Goal: Transaction & Acquisition: Book appointment/travel/reservation

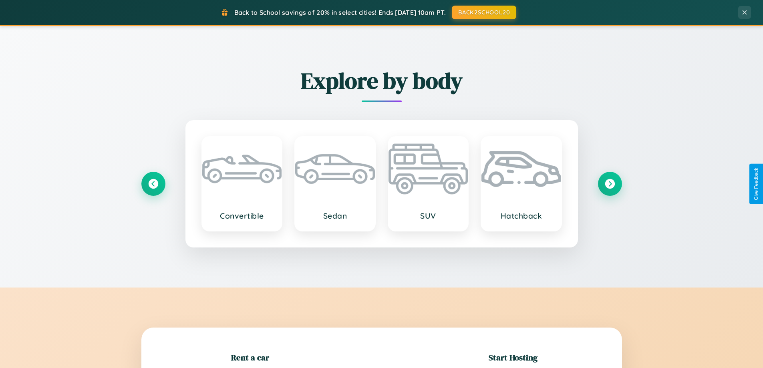
scroll to position [173, 0]
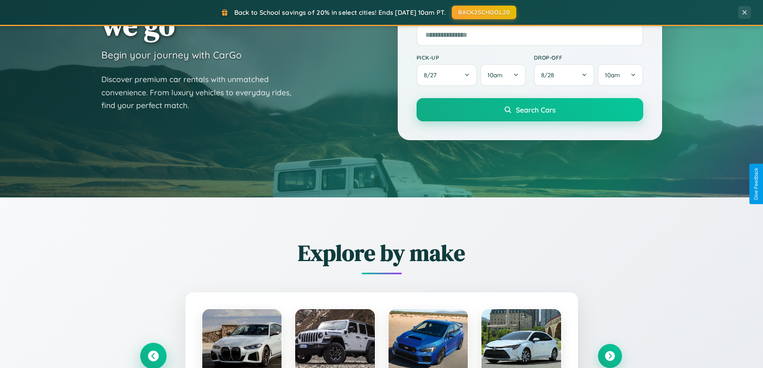
click at [153, 356] on icon at bounding box center [153, 356] width 11 height 11
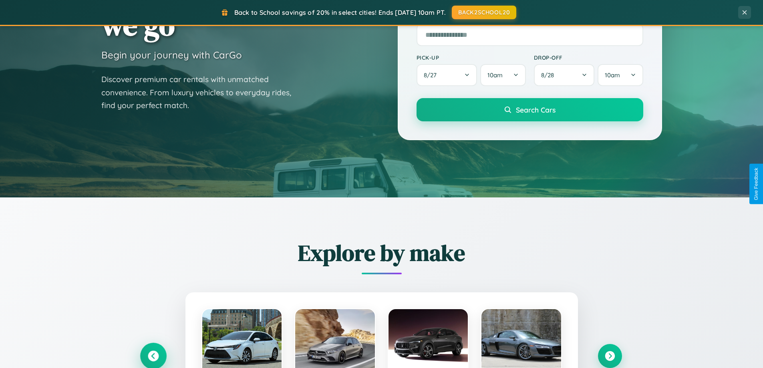
click at [153, 355] on icon at bounding box center [153, 356] width 13 height 13
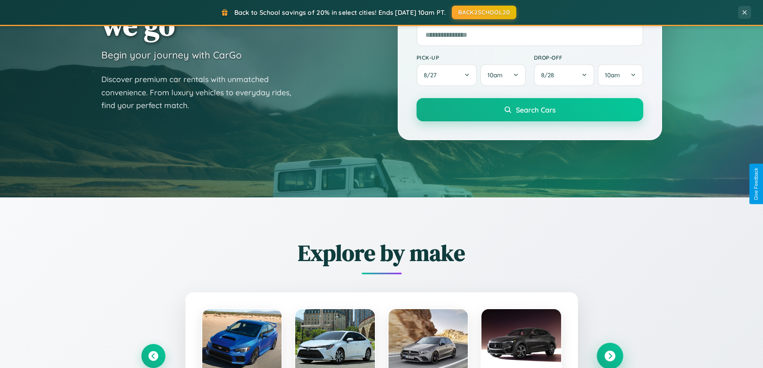
click at [610, 356] on icon at bounding box center [609, 356] width 11 height 11
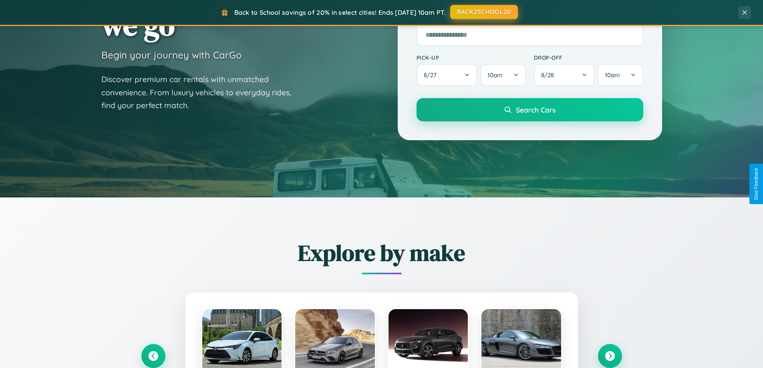
click at [483, 12] on button "BACK2SCHOOL20" at bounding box center [484, 12] width 68 height 14
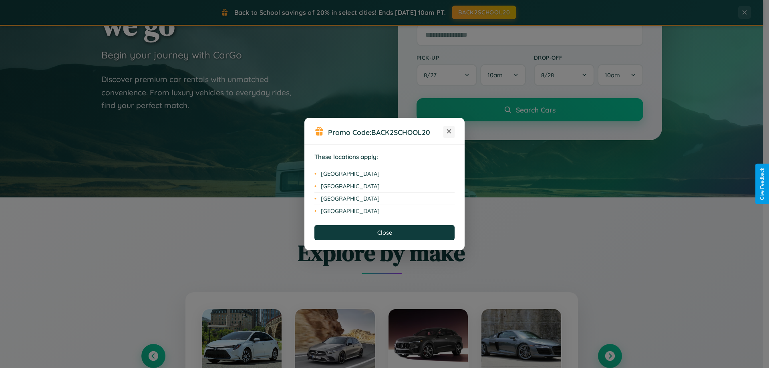
click at [449, 132] on icon at bounding box center [449, 131] width 4 height 4
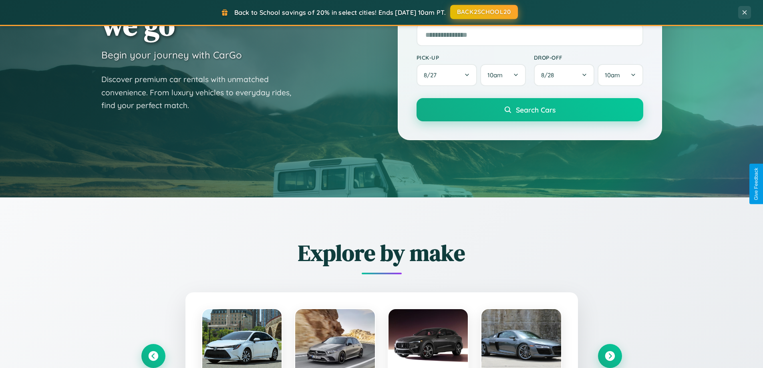
click at [483, 12] on button "BACK2SCHOOL20" at bounding box center [484, 12] width 68 height 14
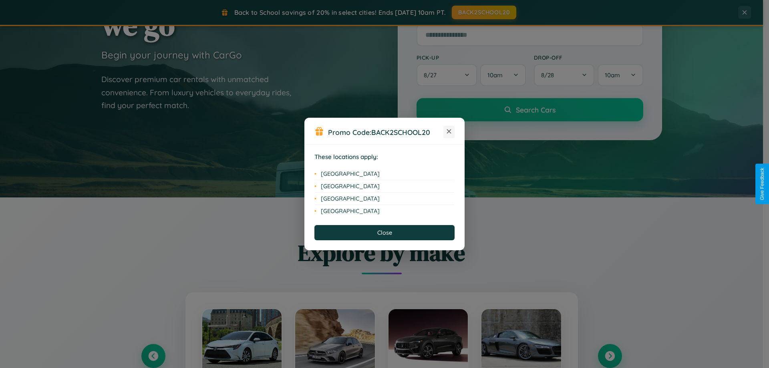
click at [449, 132] on icon at bounding box center [449, 131] width 4 height 4
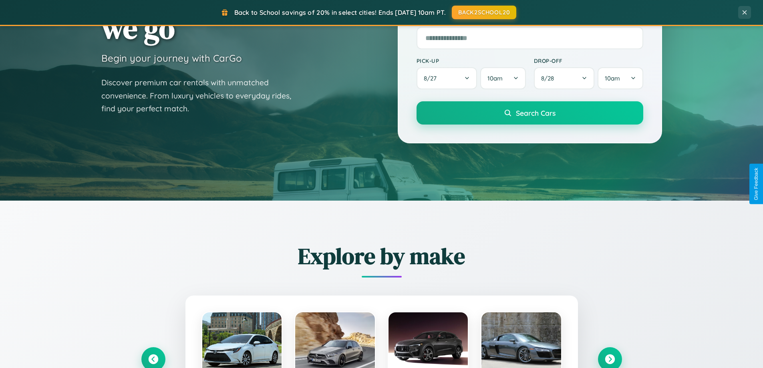
scroll to position [0, 0]
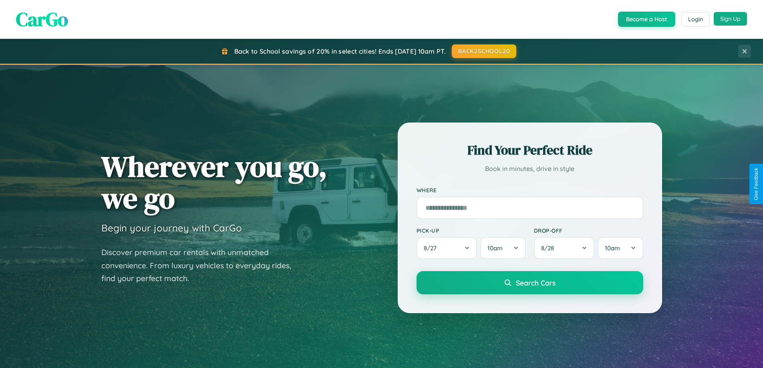
click at [730, 19] on button "Sign Up" at bounding box center [730, 19] width 33 height 14
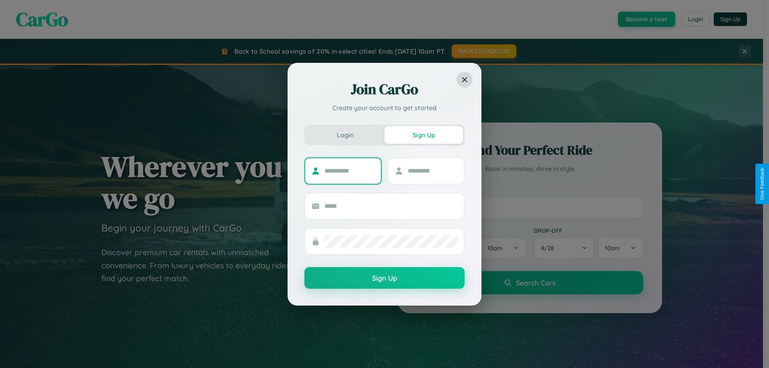
click at [349, 171] on input "text" at bounding box center [349, 171] width 50 height 13
type input "******"
click at [432, 171] on input "text" at bounding box center [433, 171] width 50 height 13
type input "*****"
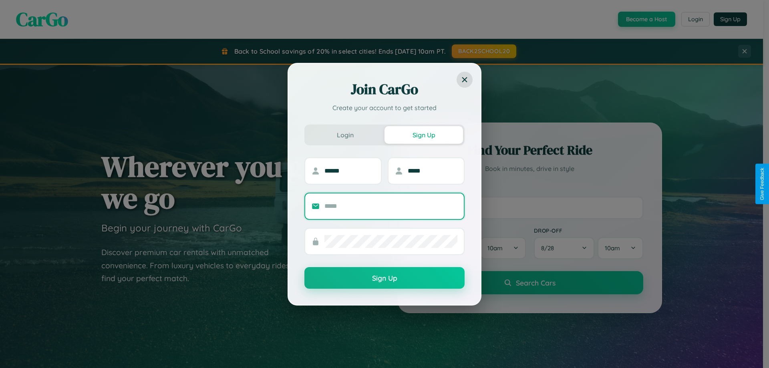
click at [391, 206] on input "text" at bounding box center [390, 206] width 133 height 13
type input "**********"
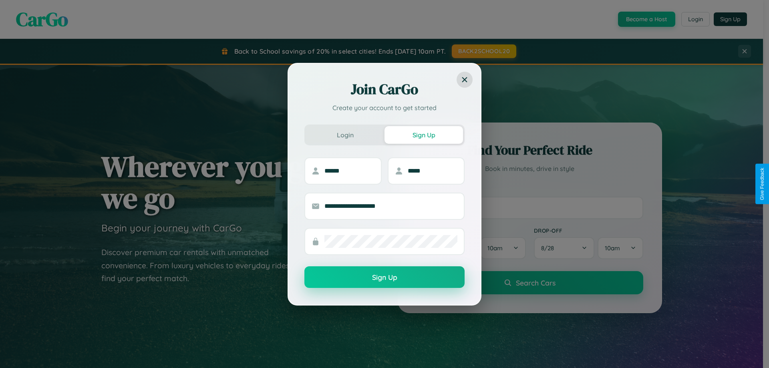
click at [385, 278] on button "Sign Up" at bounding box center [384, 277] width 160 height 22
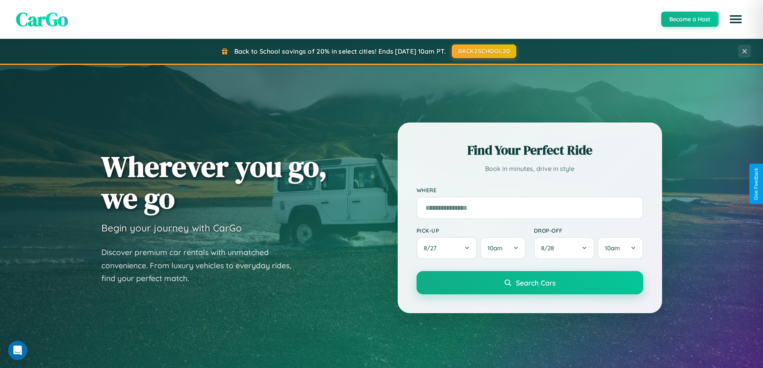
scroll to position [551, 0]
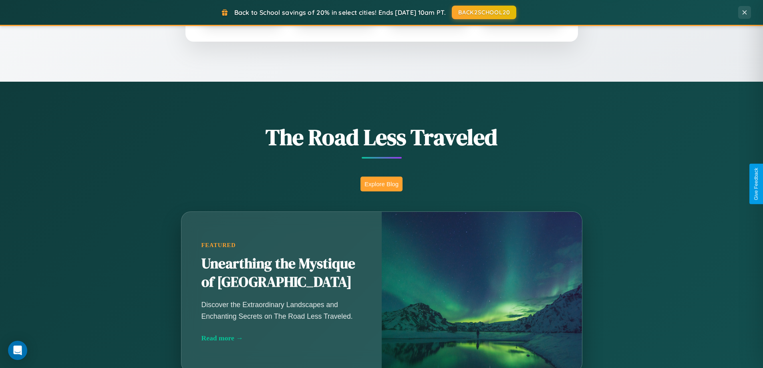
click at [381, 184] on button "Explore Blog" at bounding box center [382, 184] width 42 height 15
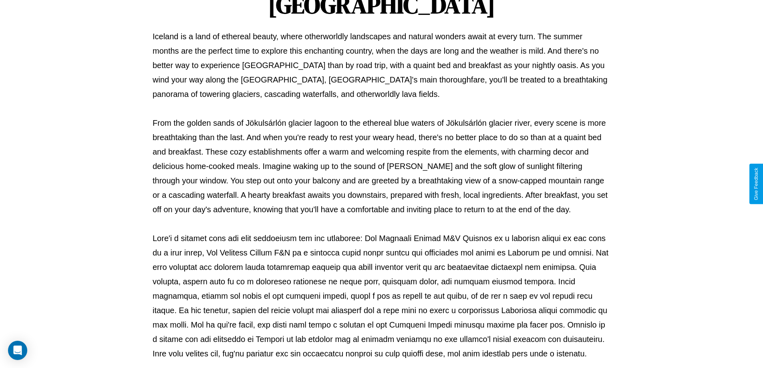
scroll to position [259, 0]
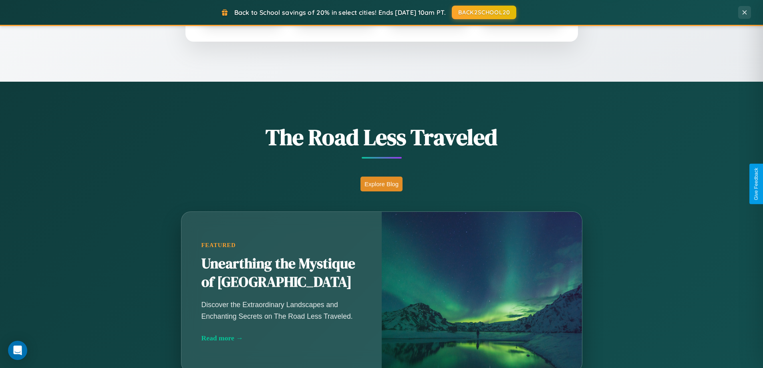
scroll to position [1287, 0]
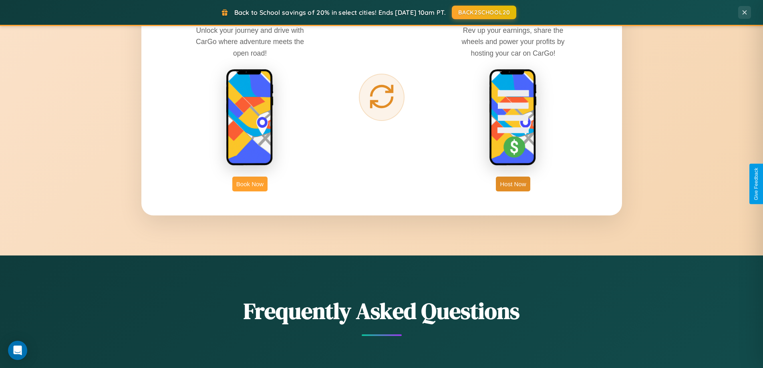
click at [250, 184] on button "Book Now" at bounding box center [249, 184] width 35 height 15
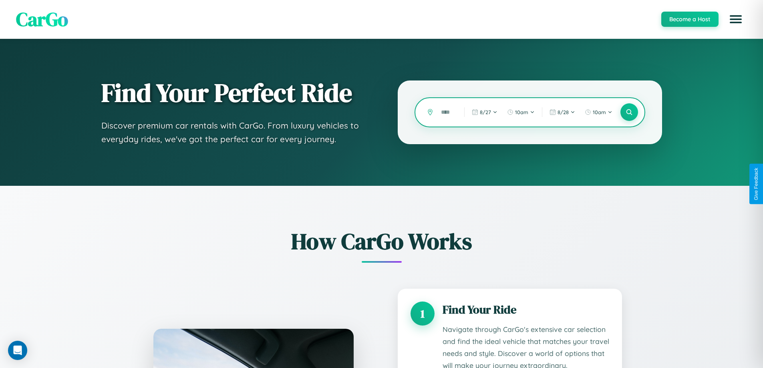
click at [447, 112] on input "text" at bounding box center [446, 112] width 19 height 14
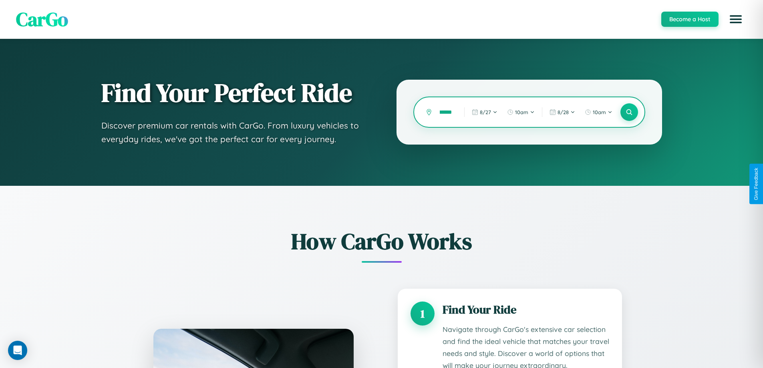
scroll to position [0, 7]
type input "******"
click at [629, 112] on icon at bounding box center [629, 113] width 8 height 8
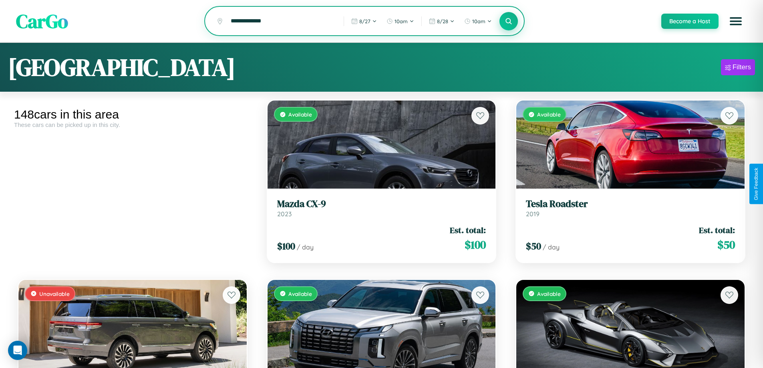
click at [508, 22] on icon at bounding box center [509, 21] width 8 height 8
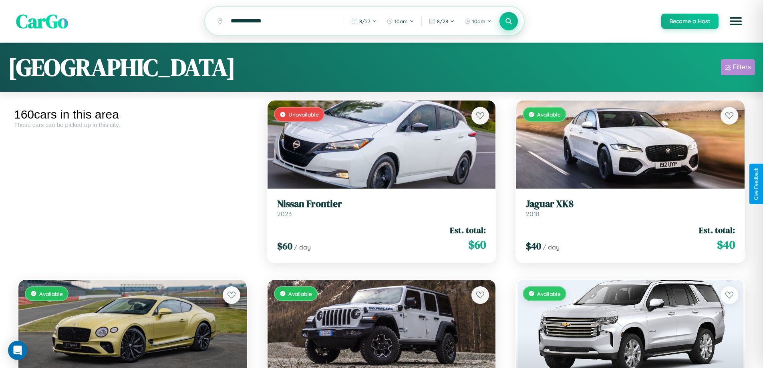
click at [738, 68] on div "Filters" at bounding box center [742, 67] width 18 height 8
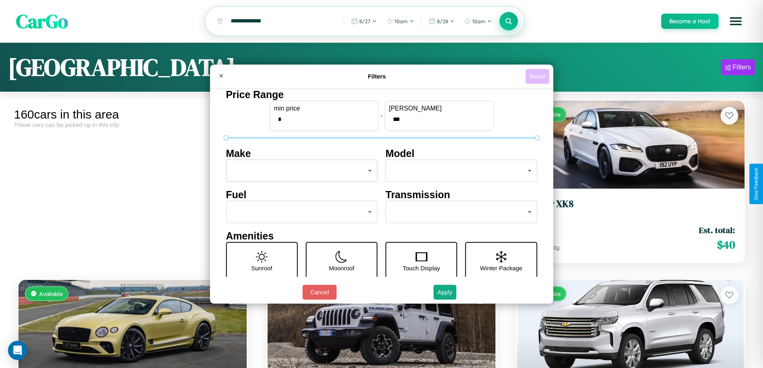
click at [538, 76] on button "Reset" at bounding box center [538, 76] width 24 height 15
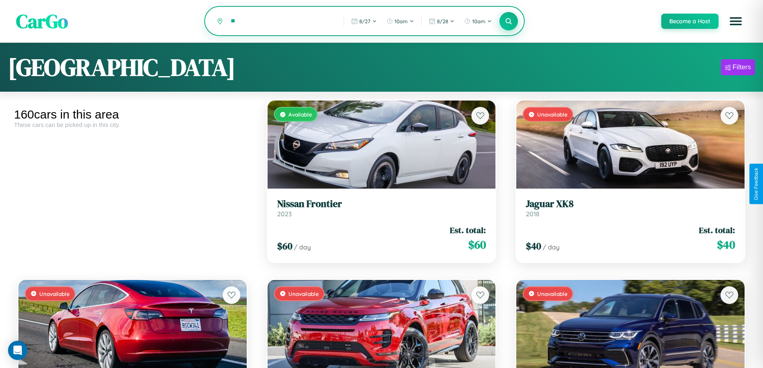
type input "*"
type input "******"
click at [508, 21] on icon at bounding box center [509, 21] width 8 height 8
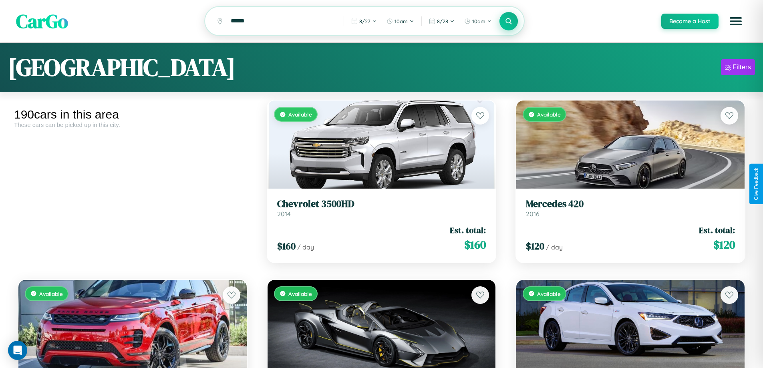
scroll to position [9320, 0]
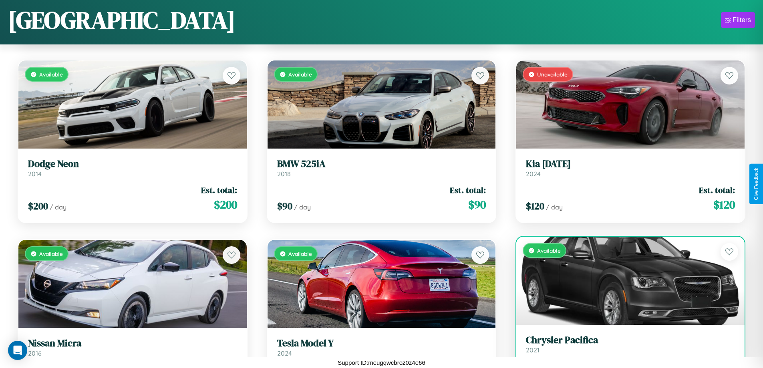
click at [625, 346] on h3 "Chrysler Pacifica" at bounding box center [630, 340] width 209 height 12
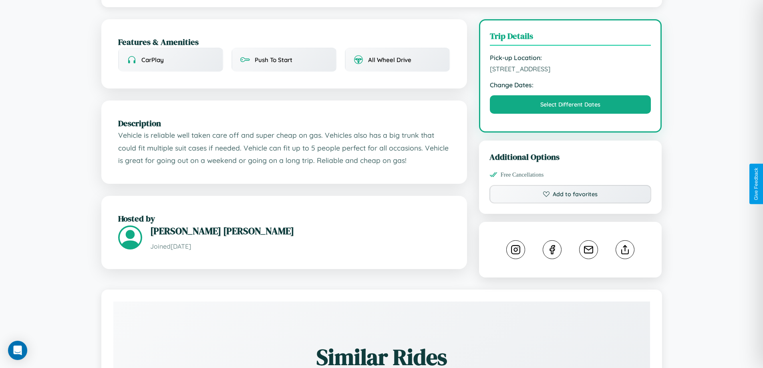
scroll to position [208, 0]
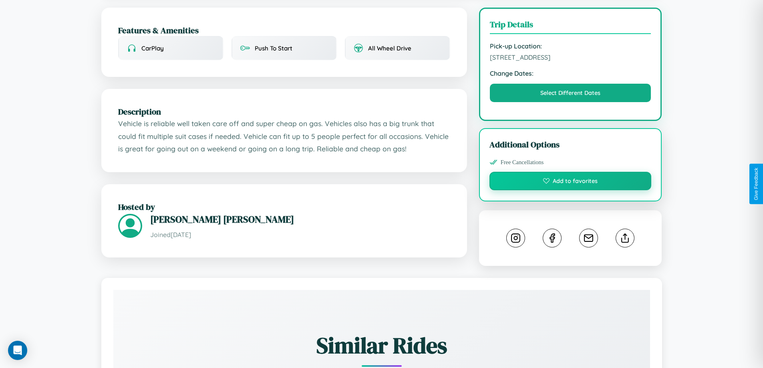
click at [570, 182] on button "Add to favorites" at bounding box center [570, 181] width 162 height 18
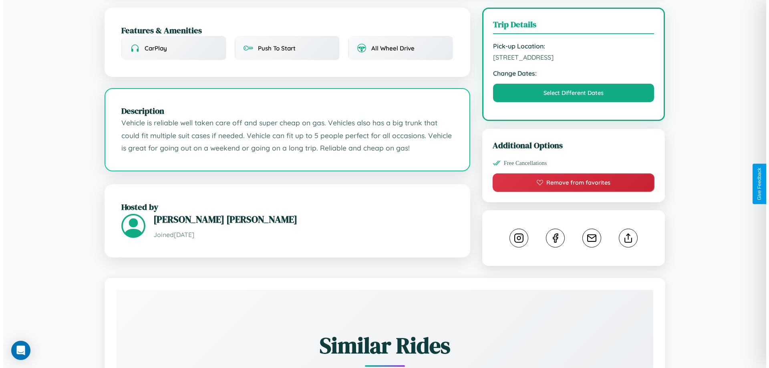
scroll to position [206, 0]
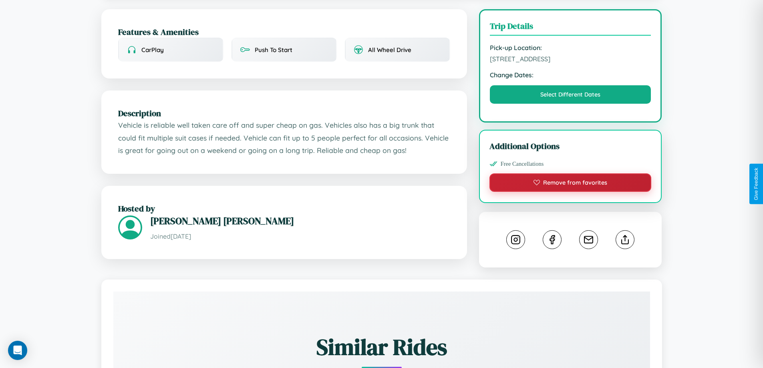
click at [570, 184] on button "Remove from favorites" at bounding box center [570, 182] width 162 height 18
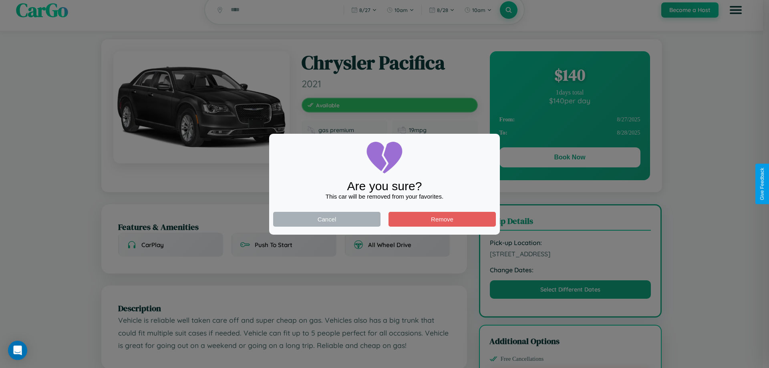
scroll to position [0, 0]
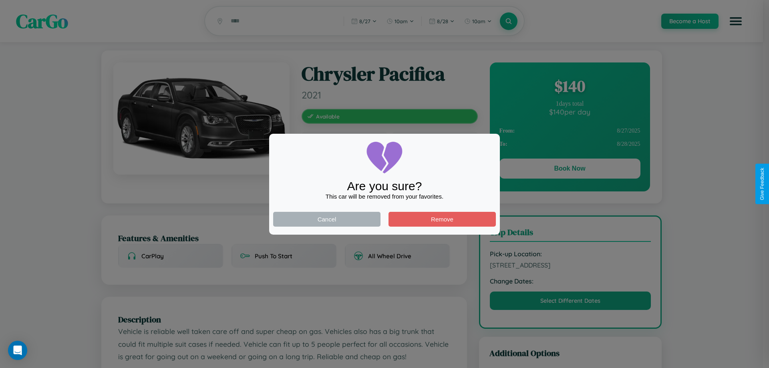
click at [570, 170] on div at bounding box center [384, 184] width 769 height 368
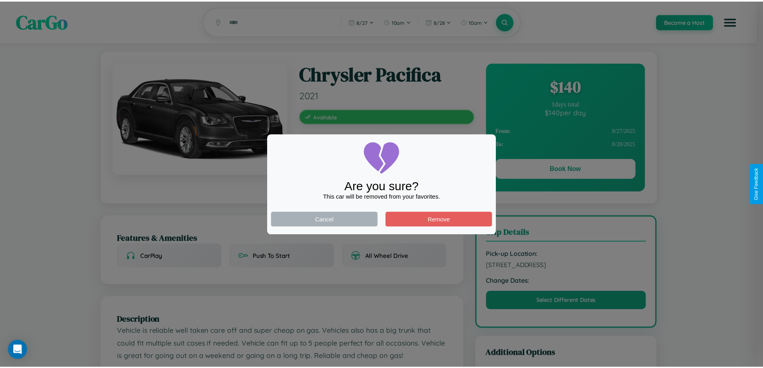
scroll to position [208, 0]
